Goal: Answer question/provide support: Share knowledge or assist other users

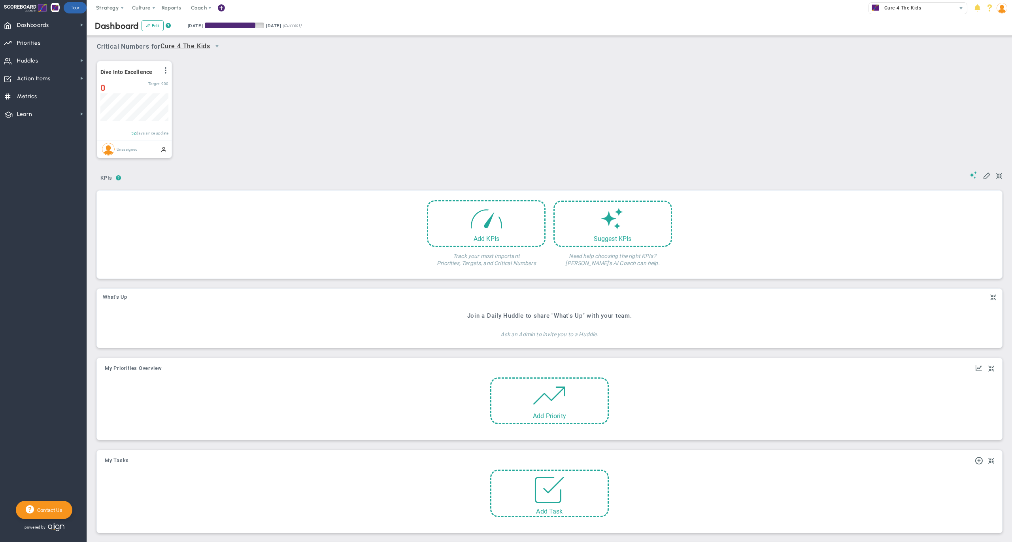
scroll to position [27, 67]
click at [57, 59] on span "Huddles Huddles" at bounding box center [43, 60] width 87 height 18
click at [139, 78] on button "As a Coach, you can view all Huddles. Click for access." at bounding box center [145, 76] width 108 height 19
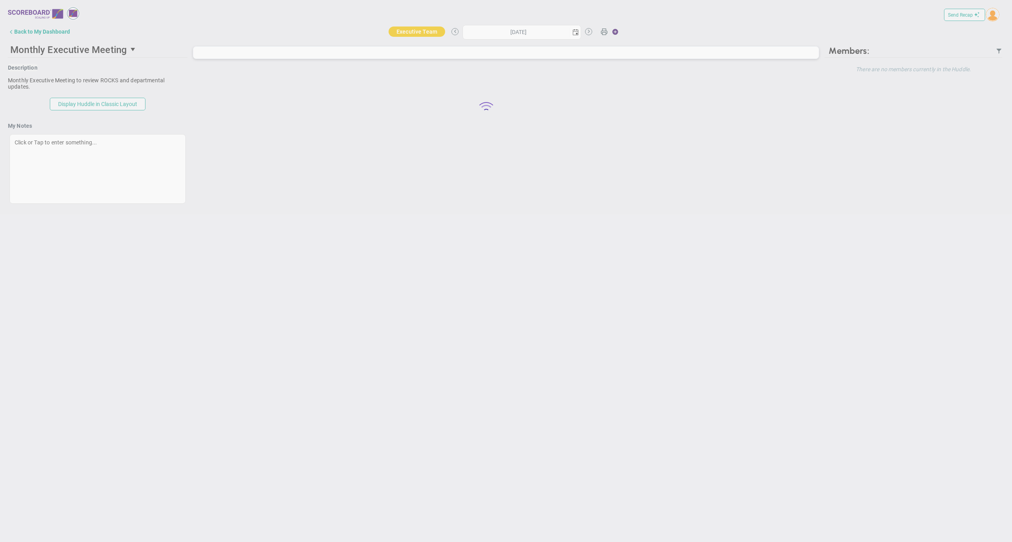
type input "[DATE]"
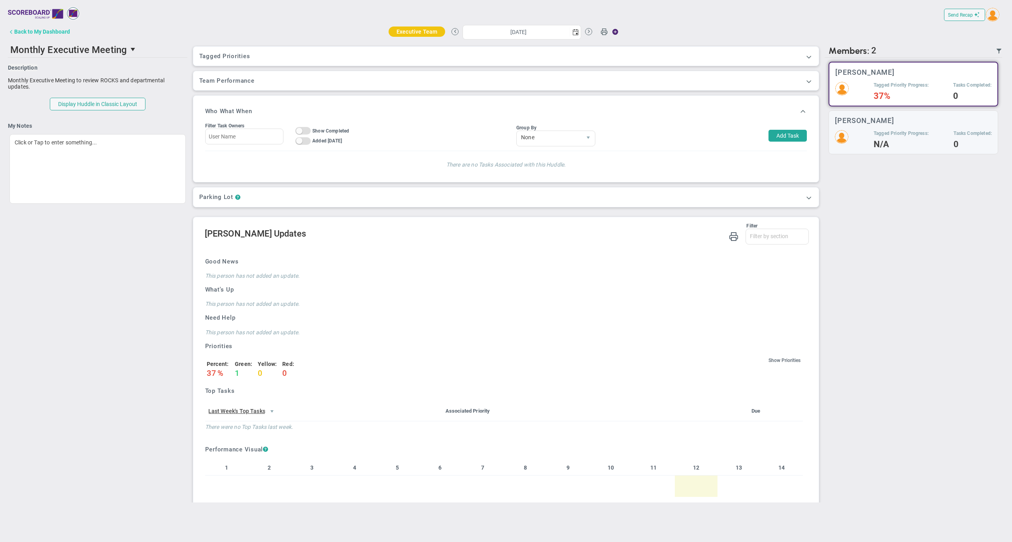
click at [53, 33] on div "Back to My Dashboard" at bounding box center [42, 31] width 56 height 6
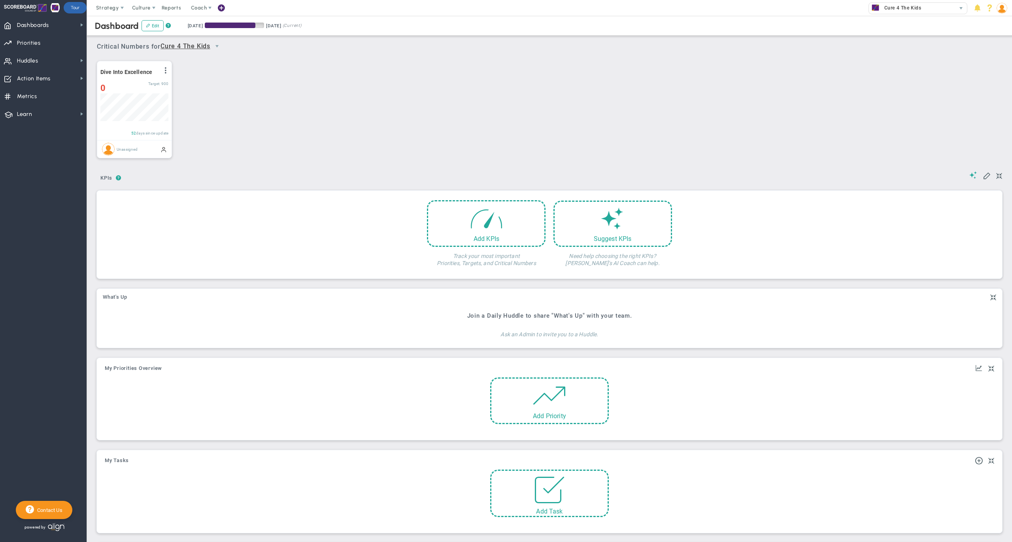
scroll to position [27, 67]
click at [543, 40] on div "Critical Numbers for Cure 4 The Kids 0 Critical Numbers for Cure 4 The Kids Cri…" at bounding box center [550, 44] width 906 height 21
click at [1000, 7] on img at bounding box center [1002, 8] width 11 height 11
click at [1003, 11] on img at bounding box center [1002, 8] width 11 height 11
click at [987, 85] on span "Sign Out" at bounding box center [978, 87] width 64 height 16
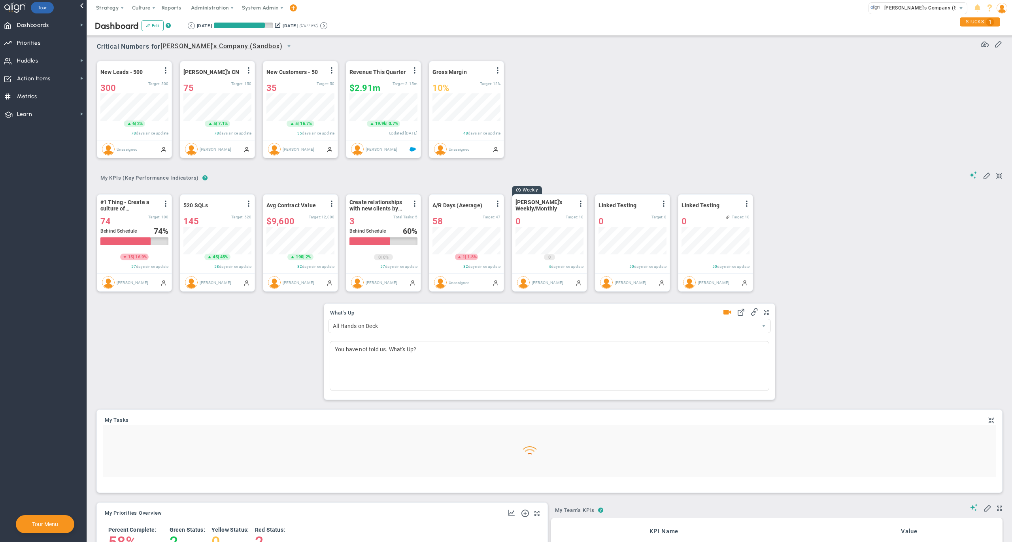
click at [257, 10] on span "System Admin" at bounding box center [260, 8] width 37 height 6
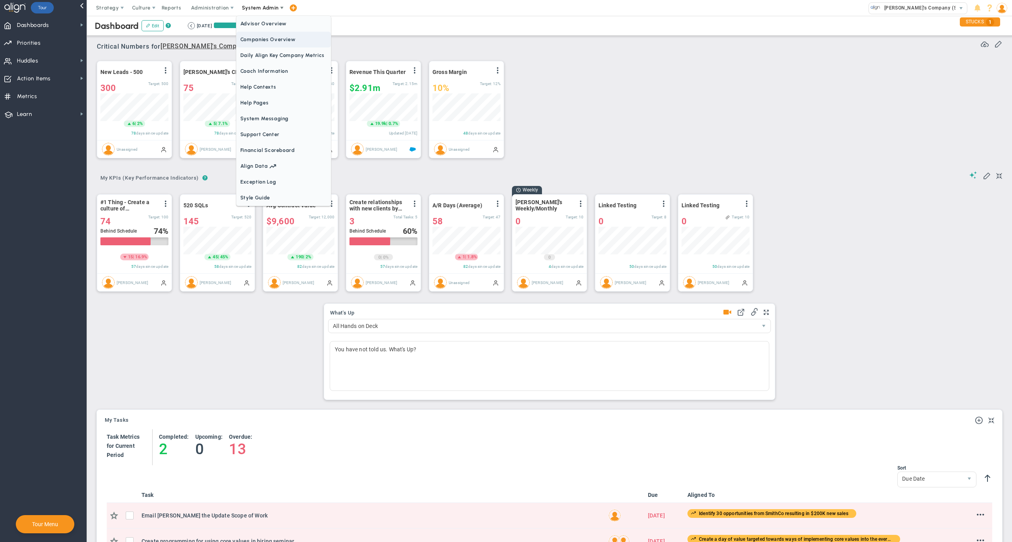
click at [266, 45] on span "Companies Overview" at bounding box center [283, 40] width 95 height 16
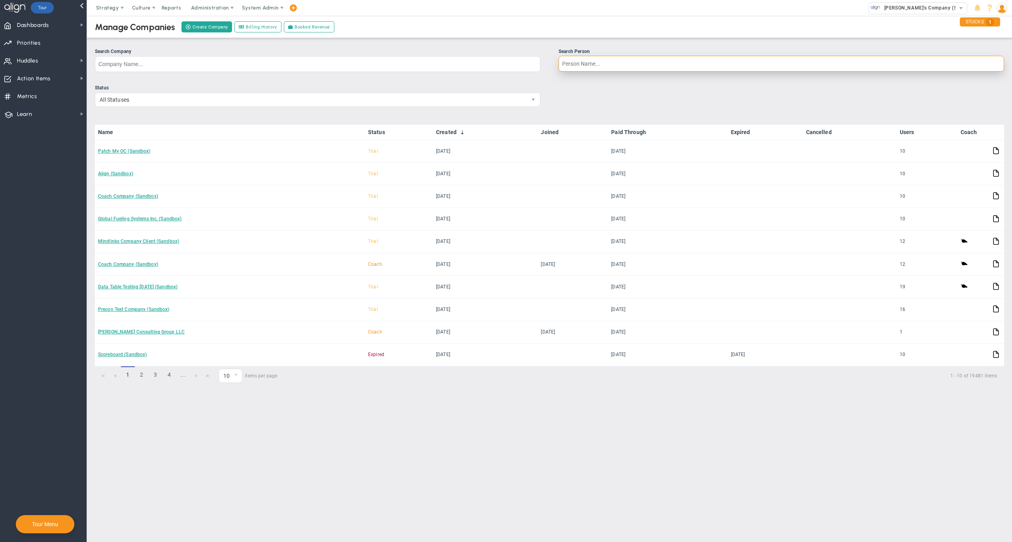
click at [599, 68] on input "Search Person" at bounding box center [782, 64] width 446 height 16
type input "melissa and"
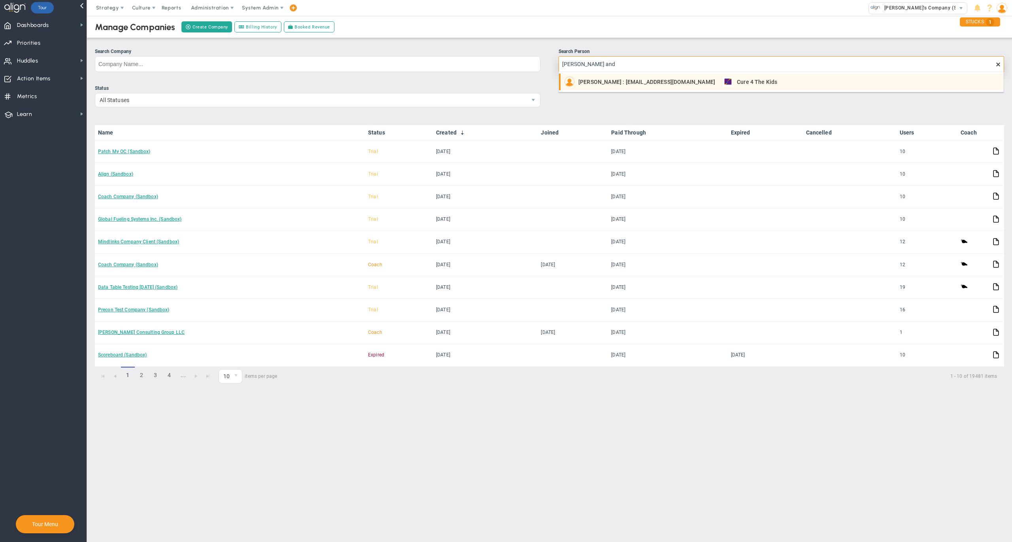
click at [606, 80] on span "Melissa Andrus : mandrus@cure4thekids.org" at bounding box center [647, 82] width 137 height 6
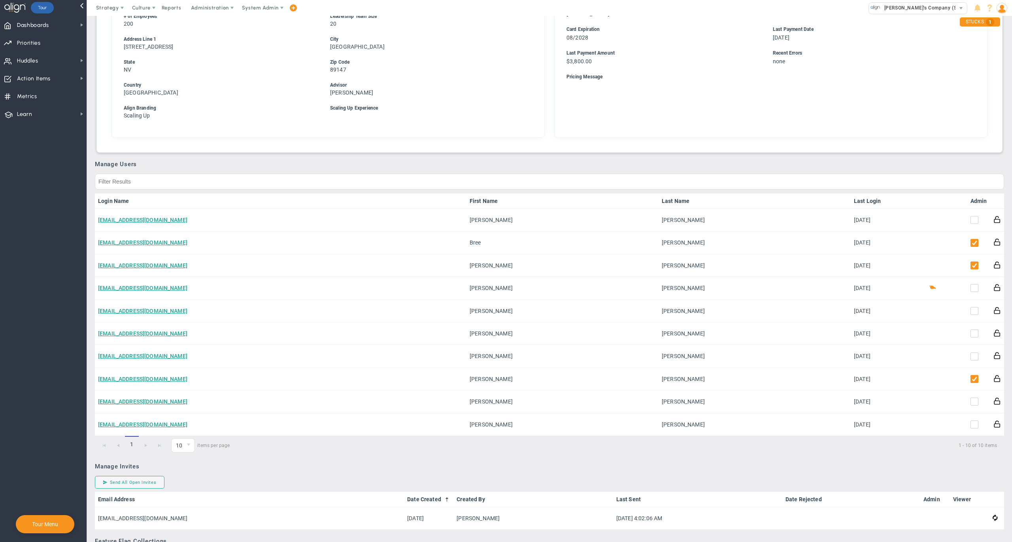
scroll to position [286, 0]
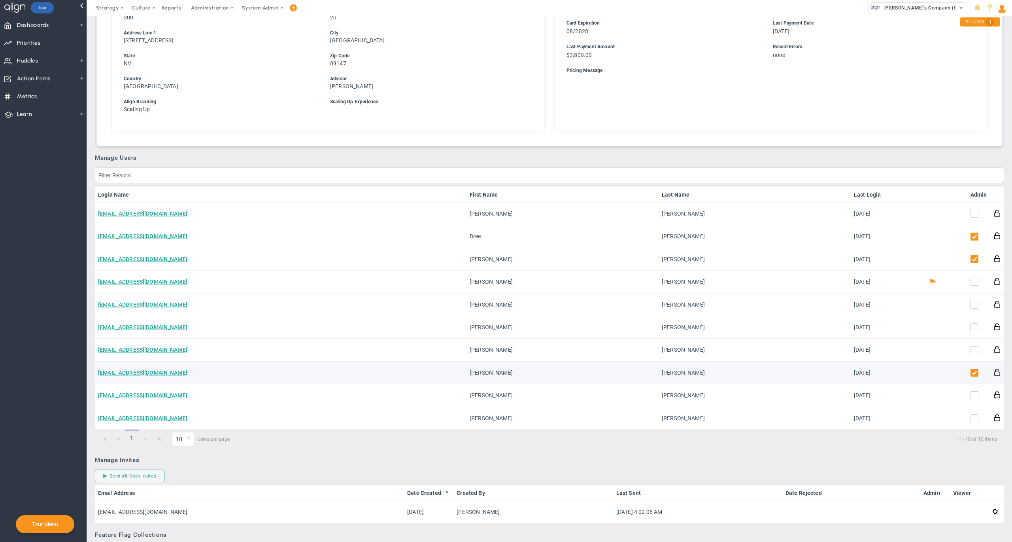
click at [155, 363] on td "mandrus@cure4thekids.org" at bounding box center [281, 372] width 372 height 23
click at [154, 369] on link "mandrus@cure4thekids.org" at bounding box center [142, 372] width 89 height 6
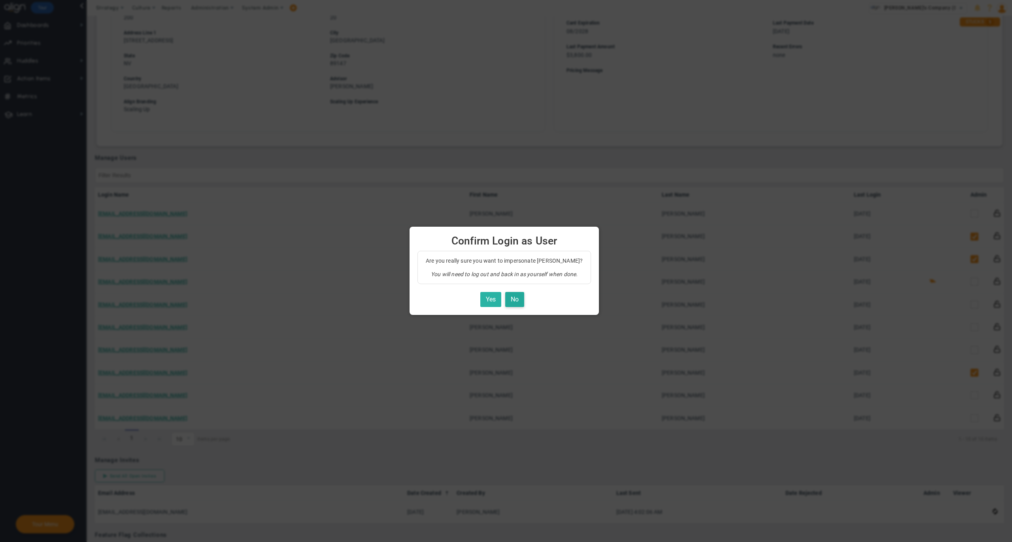
click at [493, 295] on button "Yes" at bounding box center [490, 299] width 21 height 15
